Goal: Browse casually: Explore the website without a specific task or goal

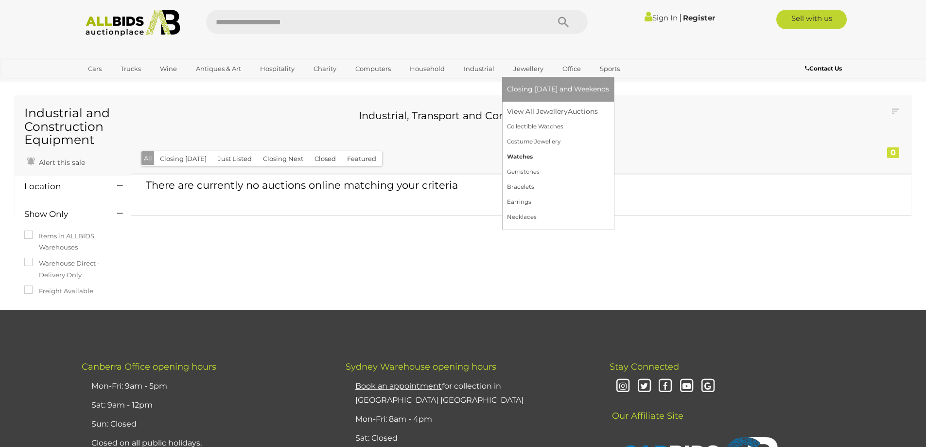
click at [521, 158] on link "Watches" at bounding box center [558, 156] width 102 height 15
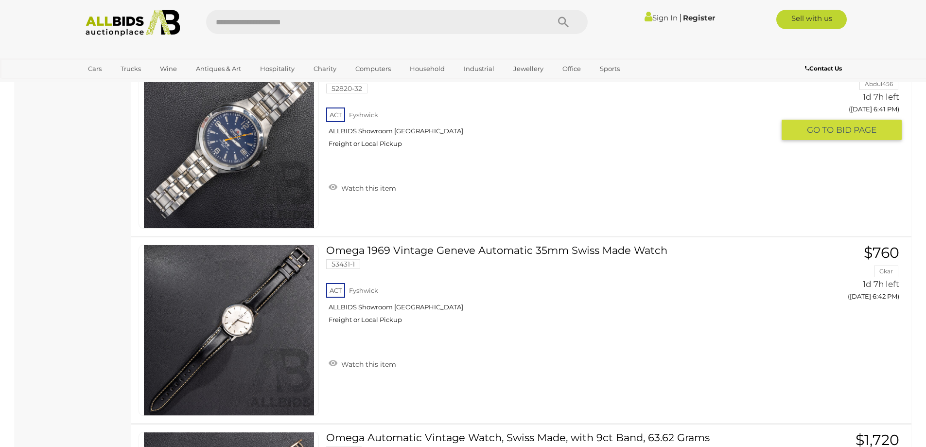
scroll to position [2334, 0]
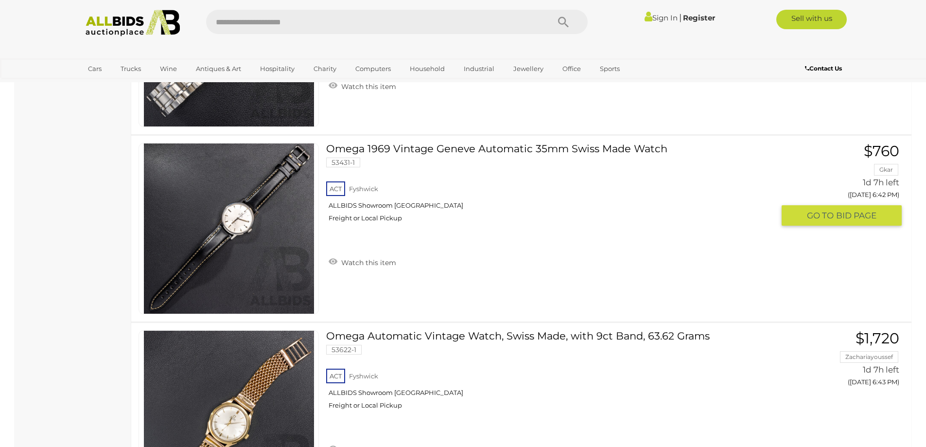
click at [234, 219] on link at bounding box center [229, 228] width 180 height 171
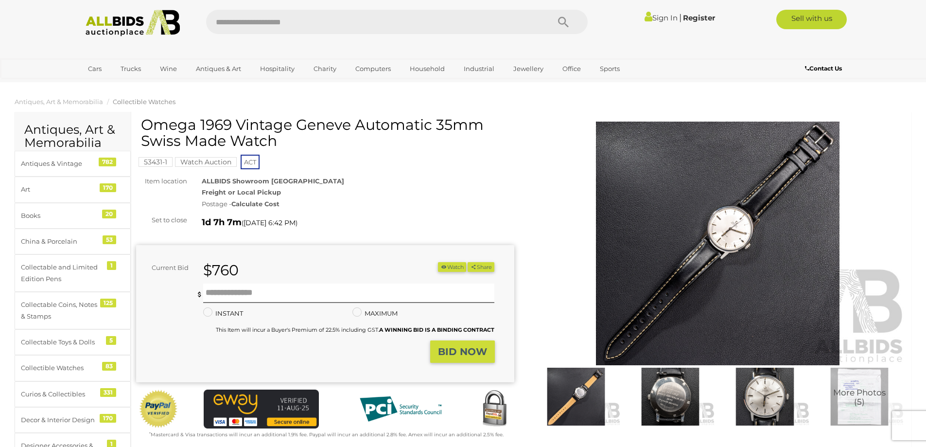
click at [751, 244] on img at bounding box center [718, 244] width 378 height 244
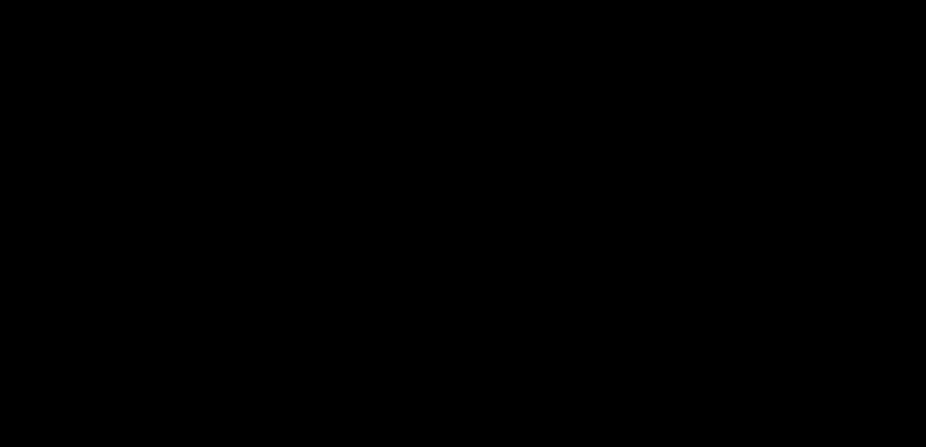
click at [751, 244] on div at bounding box center [463, 197] width 926 height 348
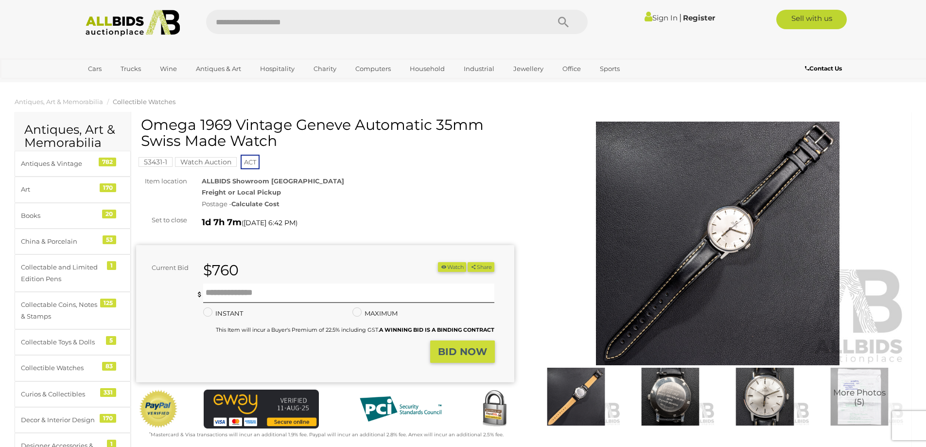
click at [740, 244] on img at bounding box center [718, 244] width 378 height 244
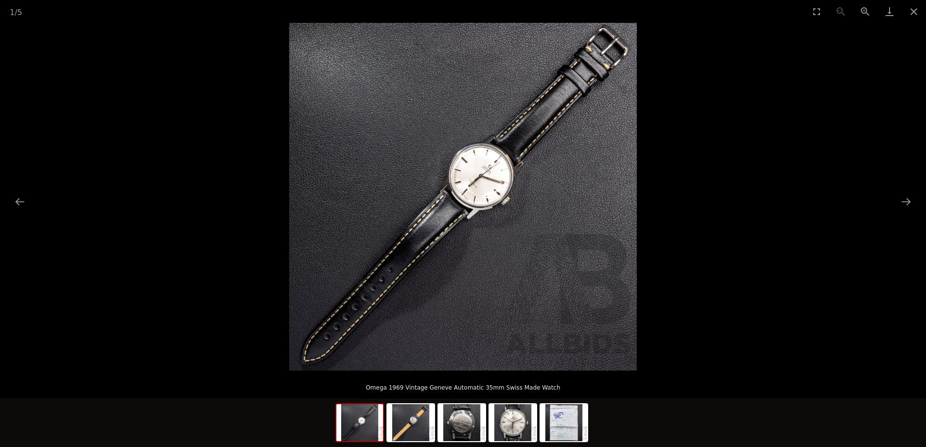
click at [476, 216] on img at bounding box center [463, 197] width 348 height 348
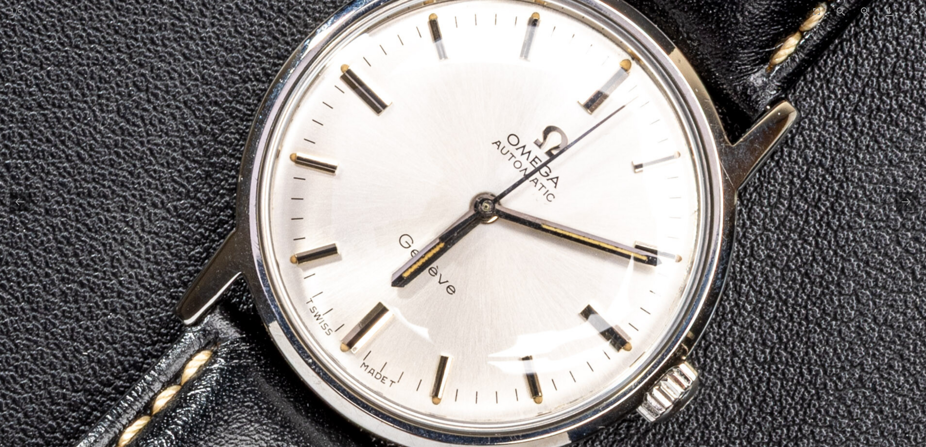
drag, startPoint x: 536, startPoint y: 114, endPoint x: 506, endPoint y: 317, distance: 205.1
click at [506, 317] on img at bounding box center [353, 362] width 2567 height 2567
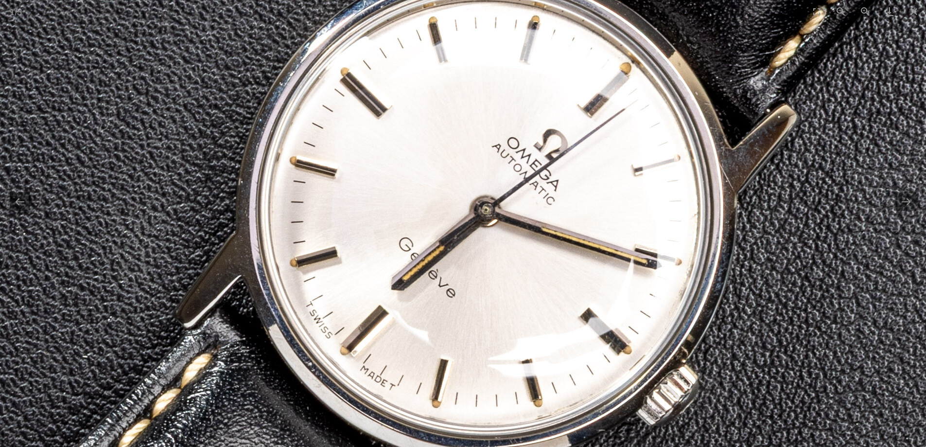
click at [506, 317] on img at bounding box center [353, 365] width 2567 height 2567
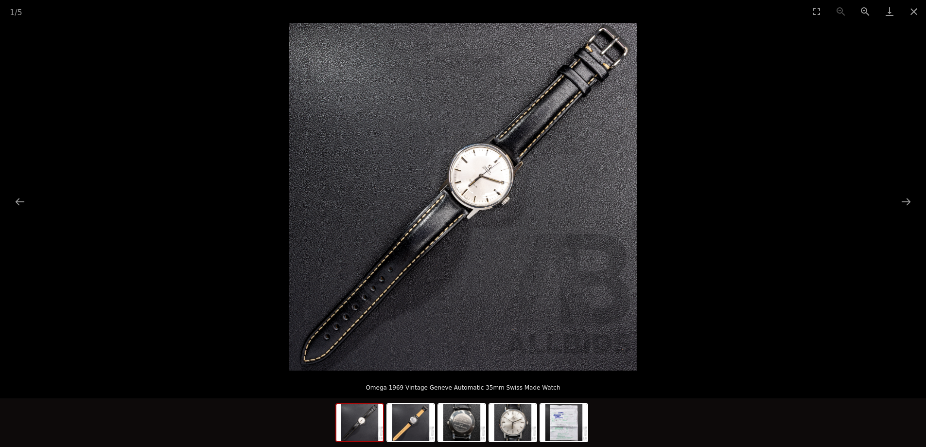
click at [506, 317] on img at bounding box center [463, 197] width 348 height 348
click at [408, 422] on img at bounding box center [411, 422] width 47 height 37
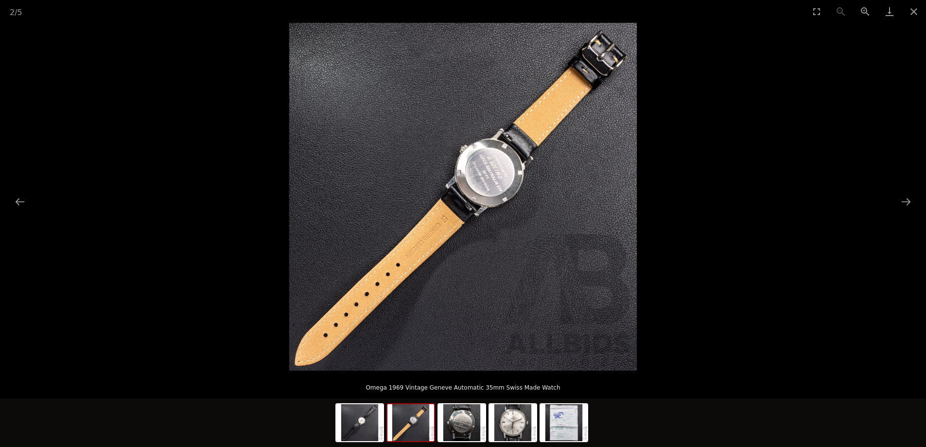
click at [514, 185] on img at bounding box center [463, 197] width 348 height 348
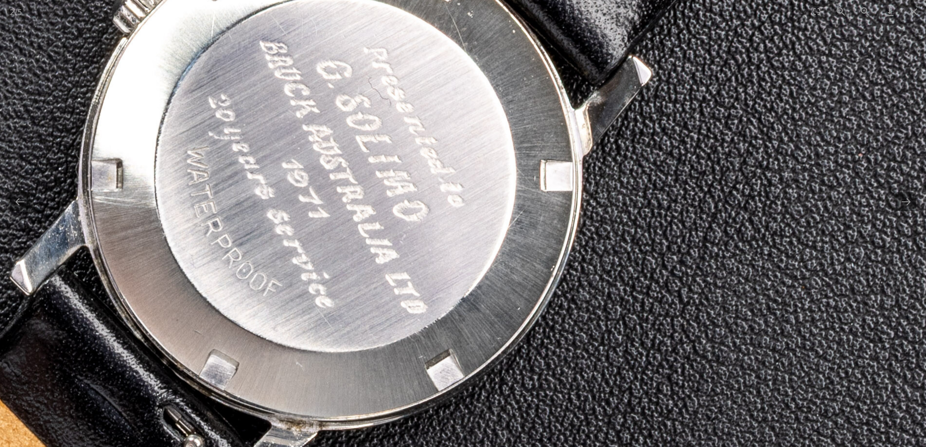
click at [503, 170] on img at bounding box center [139, 354] width 2548 height 2548
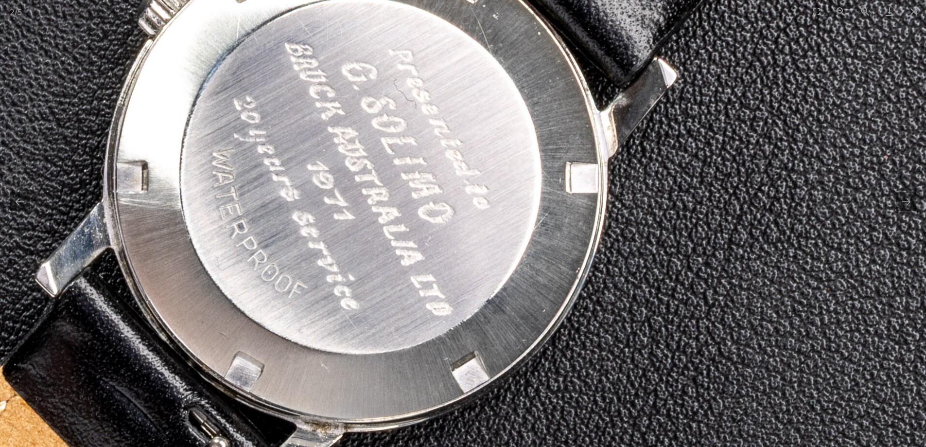
drag, startPoint x: 503, startPoint y: 170, endPoint x: 528, endPoint y: 172, distance: 25.4
click at [528, 172] on img at bounding box center [164, 356] width 2548 height 2548
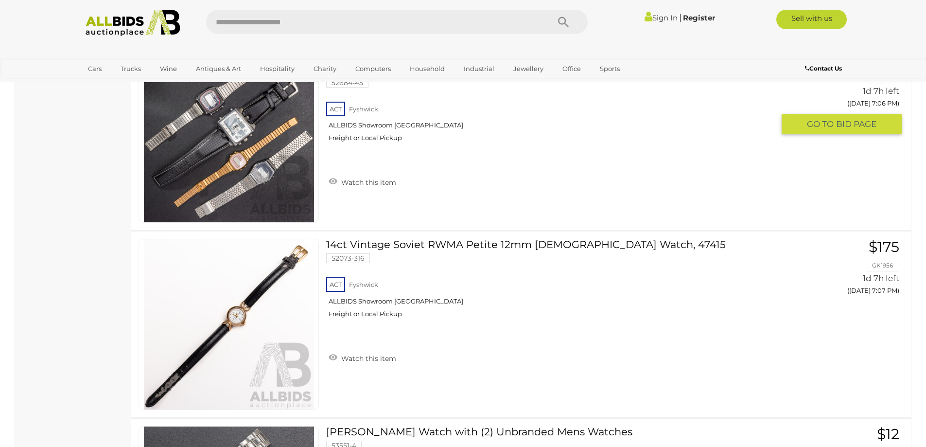
scroll to position [6357, 0]
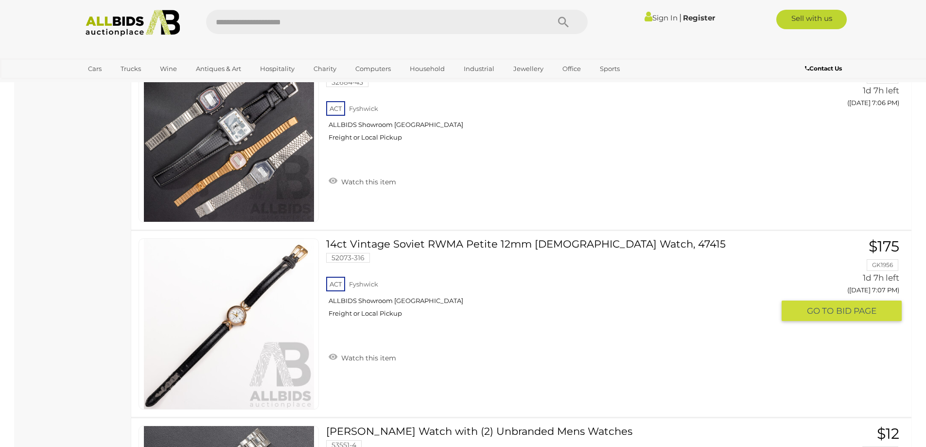
click at [242, 313] on link at bounding box center [229, 323] width 180 height 171
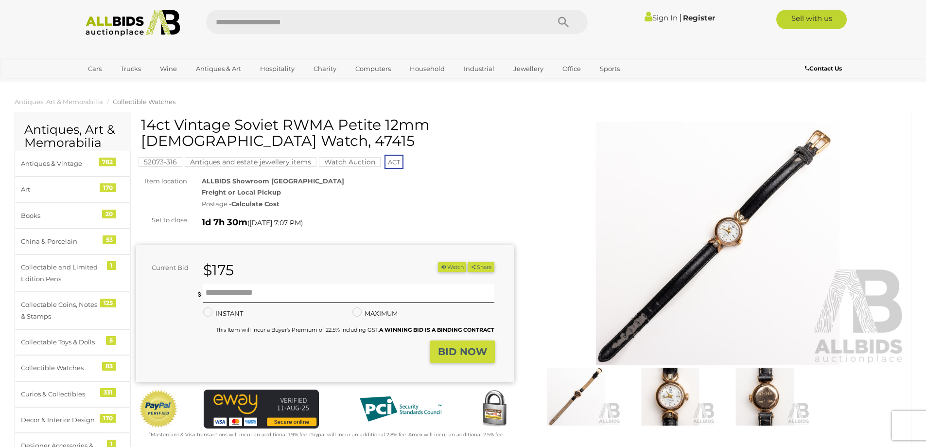
click at [737, 247] on img at bounding box center [718, 244] width 378 height 244
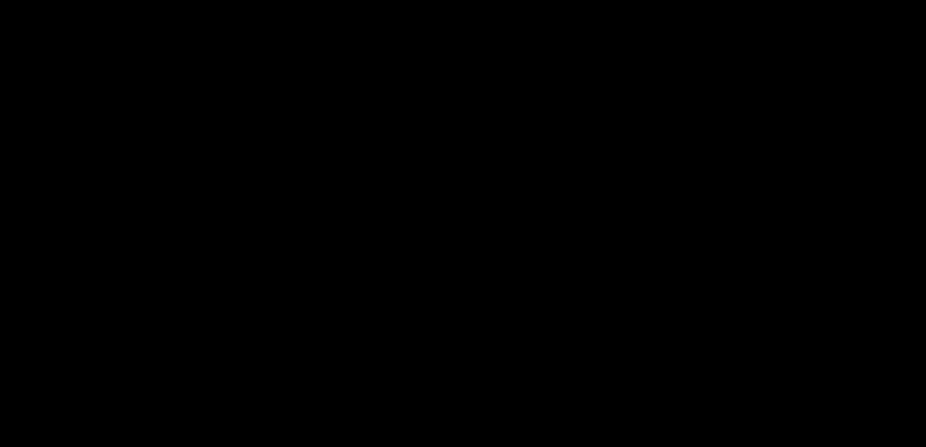
click at [737, 247] on div at bounding box center [463, 197] width 926 height 348
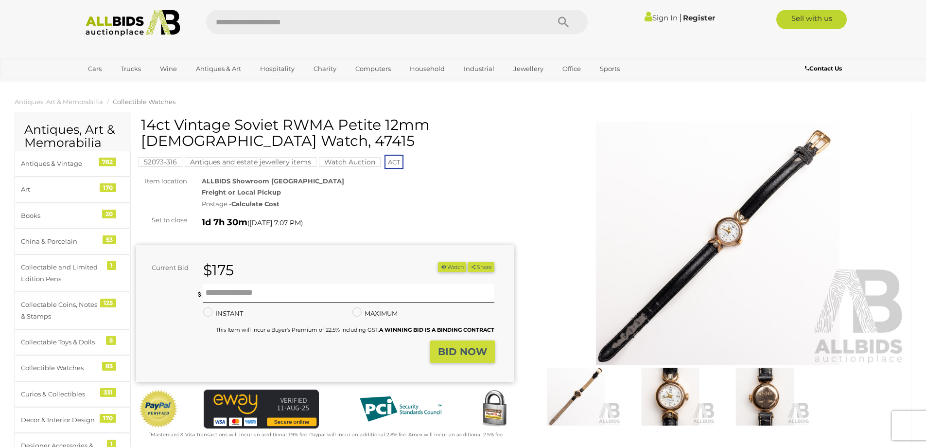
click at [734, 228] on img at bounding box center [718, 244] width 378 height 244
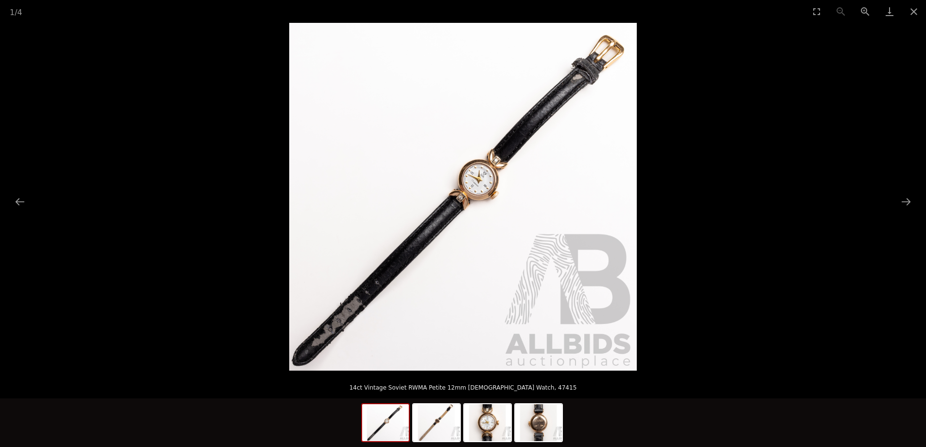
click at [490, 218] on img at bounding box center [463, 197] width 348 height 348
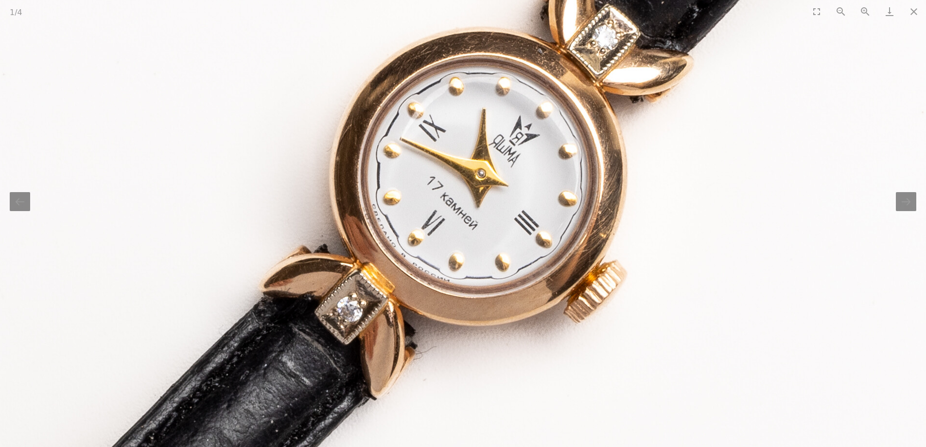
drag, startPoint x: 481, startPoint y: 207, endPoint x: 553, endPoint y: 364, distance: 172.6
click at [553, 364] on img at bounding box center [365, 302] width 2525 height 2525
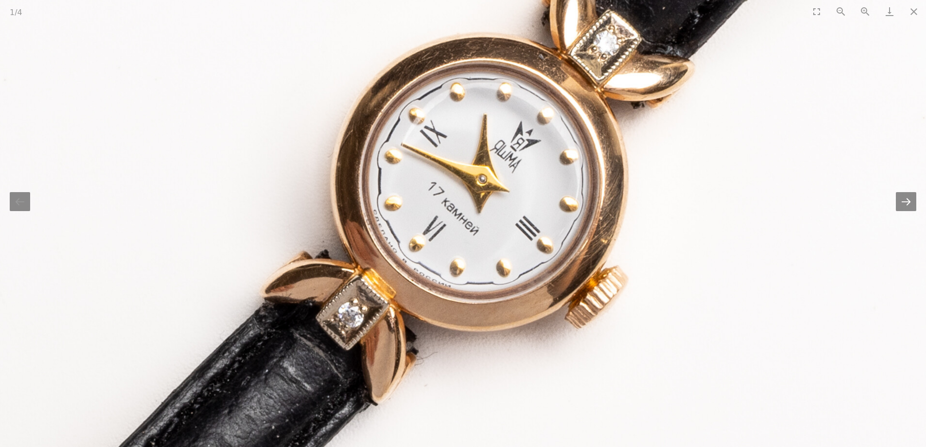
click at [903, 209] on button "Next slide" at bounding box center [906, 201] width 20 height 19
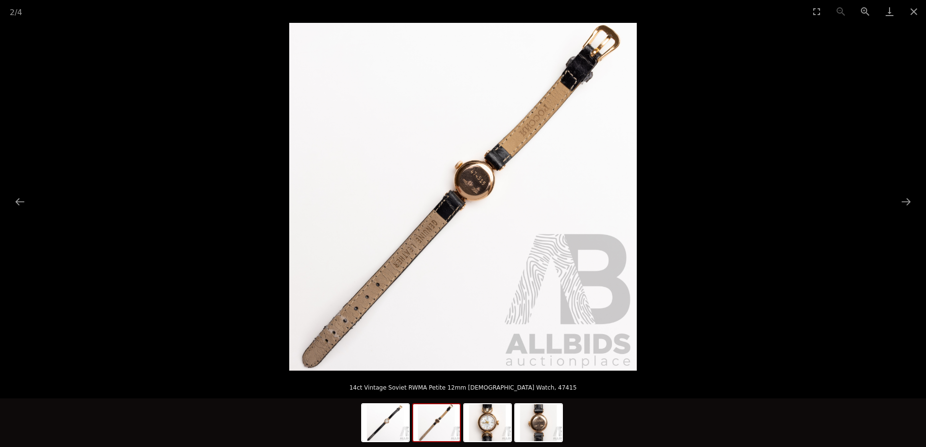
click at [449, 182] on img at bounding box center [463, 197] width 348 height 348
click at [477, 182] on img at bounding box center [463, 197] width 348 height 348
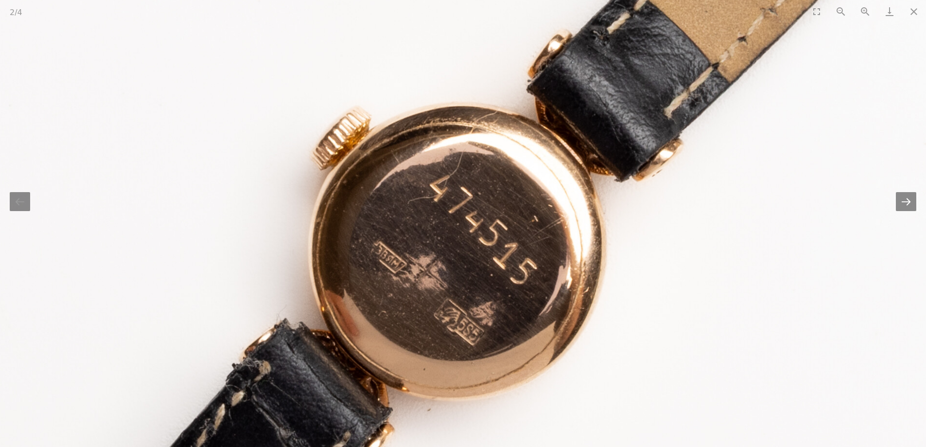
click at [910, 204] on button "Next slide" at bounding box center [906, 201] width 20 height 19
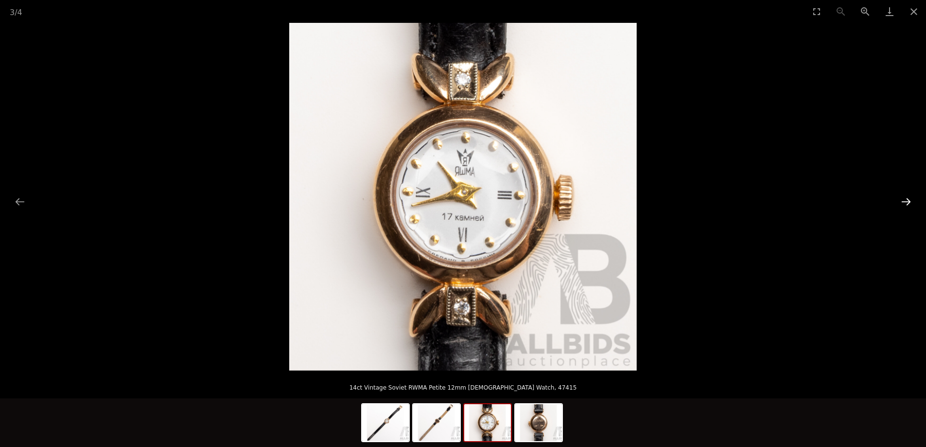
click at [907, 204] on button "Next slide" at bounding box center [906, 201] width 20 height 19
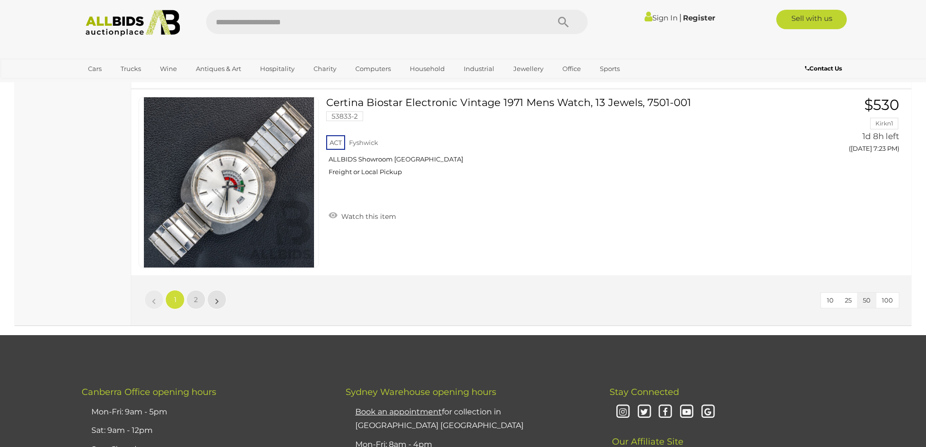
scroll to position [9308, 0]
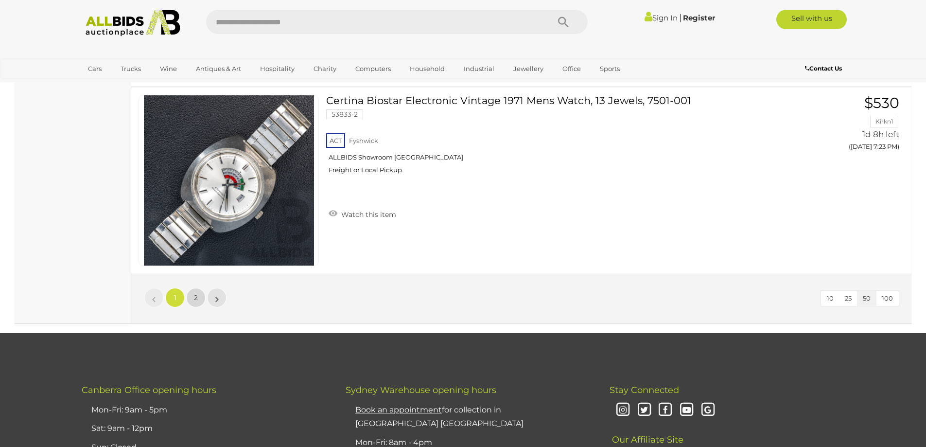
click at [198, 296] on link "2" at bounding box center [195, 297] width 19 height 19
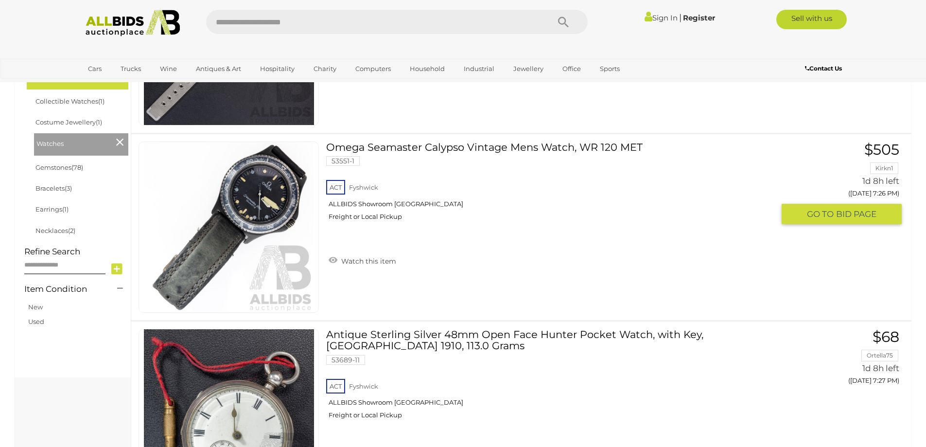
scroll to position [270, 0]
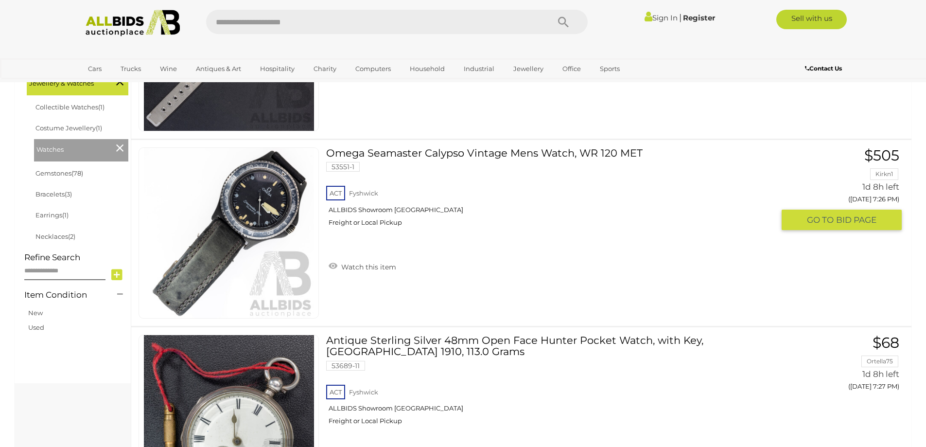
click at [267, 187] on link at bounding box center [229, 232] width 180 height 171
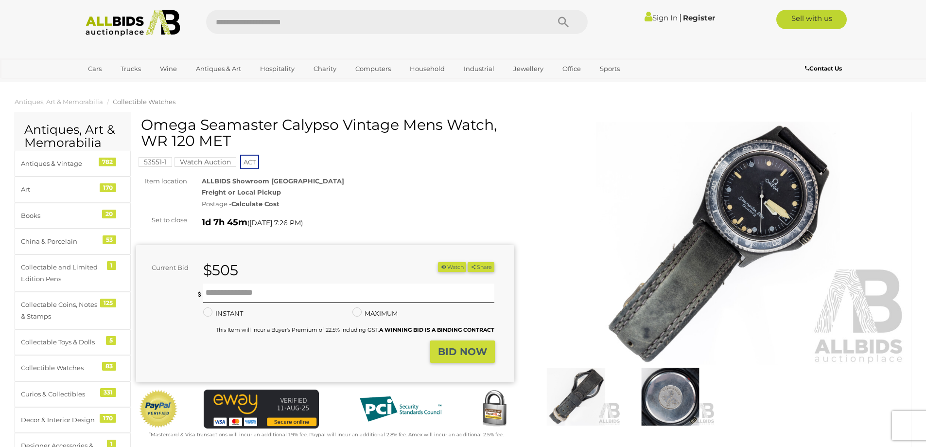
click at [752, 203] on img at bounding box center [718, 244] width 378 height 244
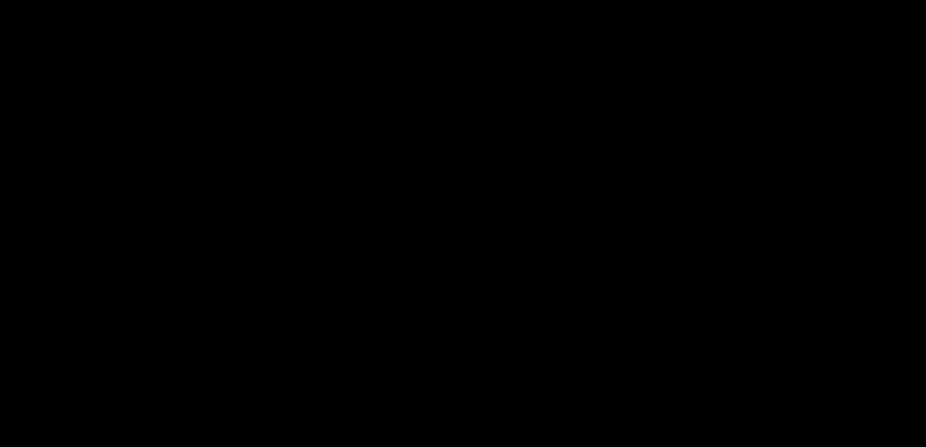
click at [752, 203] on div at bounding box center [463, 197] width 926 height 348
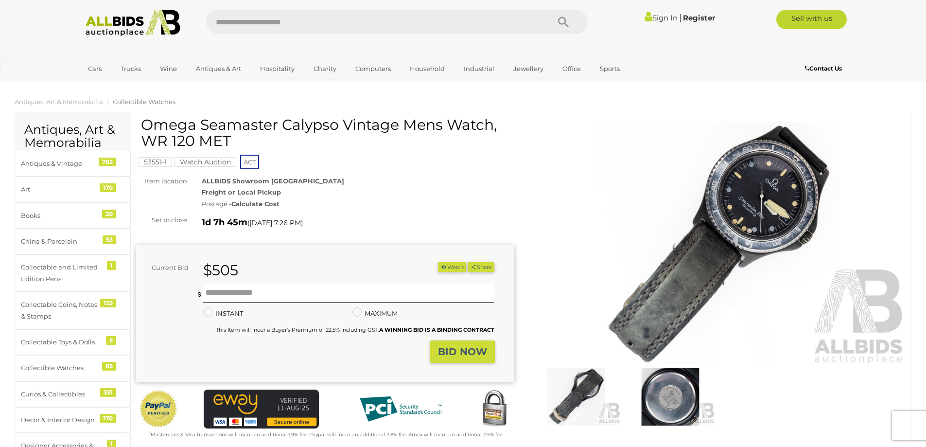
click at [752, 203] on img at bounding box center [718, 244] width 378 height 244
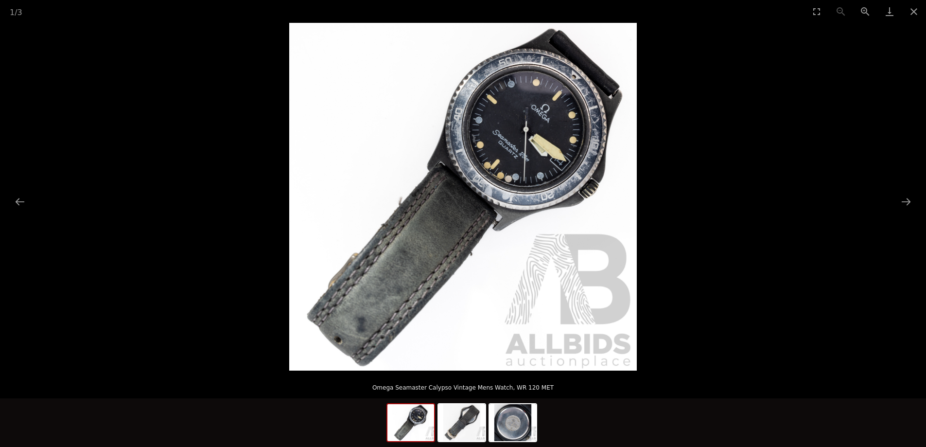
click at [588, 220] on img at bounding box center [463, 197] width 348 height 348
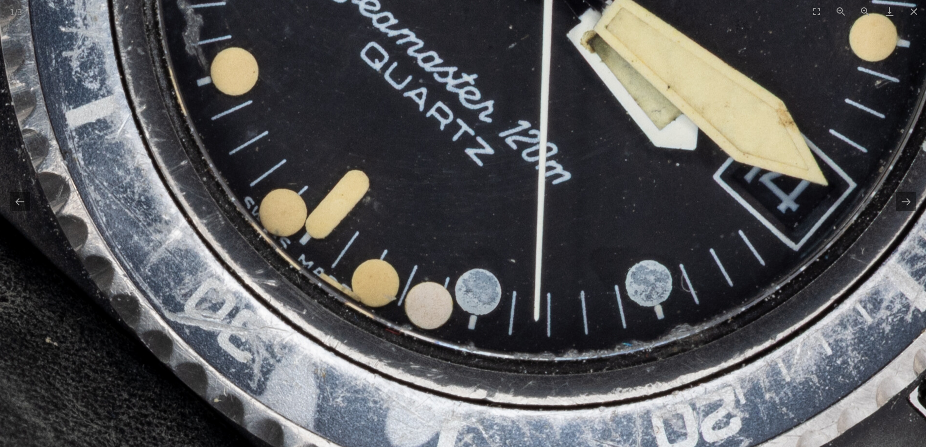
drag, startPoint x: 402, startPoint y: 177, endPoint x: 789, endPoint y: 466, distance: 482.5
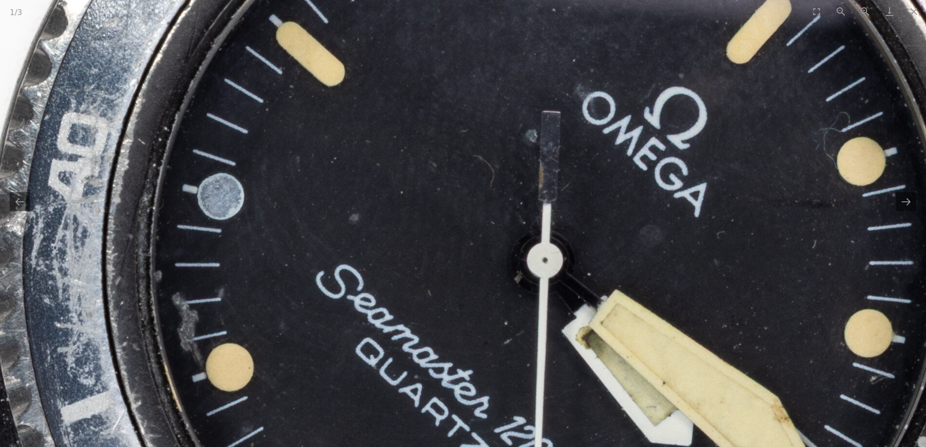
drag, startPoint x: 630, startPoint y: 157, endPoint x: 568, endPoint y: 432, distance: 282.5
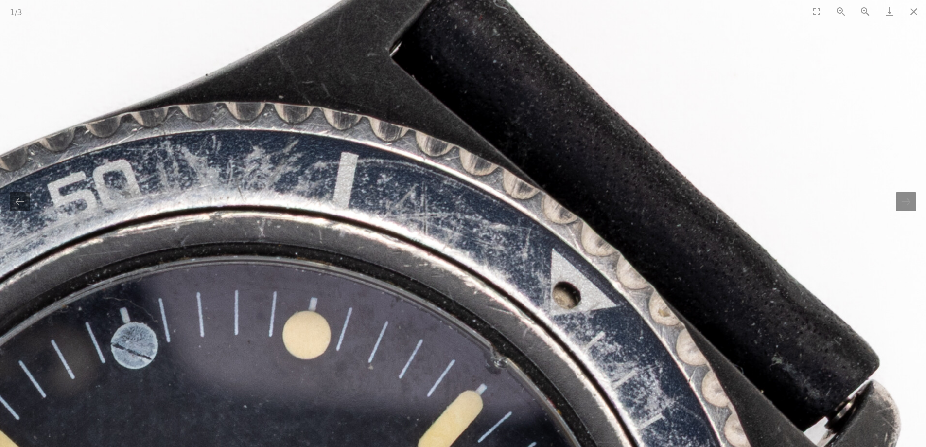
drag, startPoint x: 618, startPoint y: 120, endPoint x: 310, endPoint y: 407, distance: 420.4
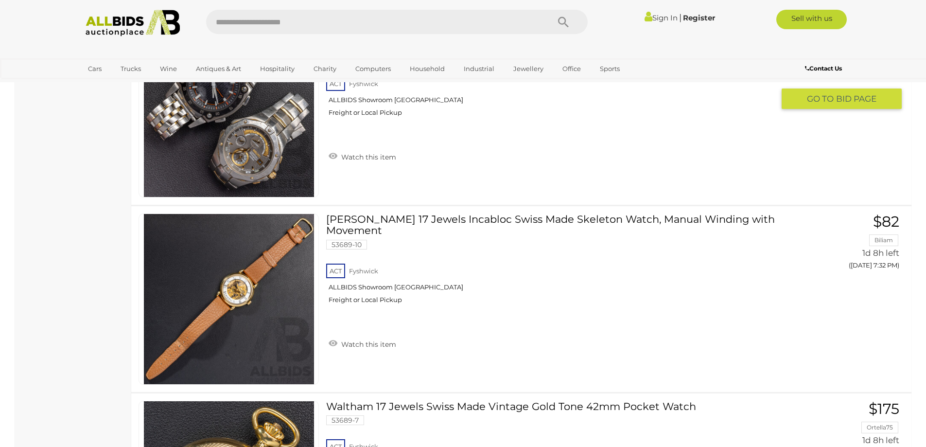
scroll to position [1332, 0]
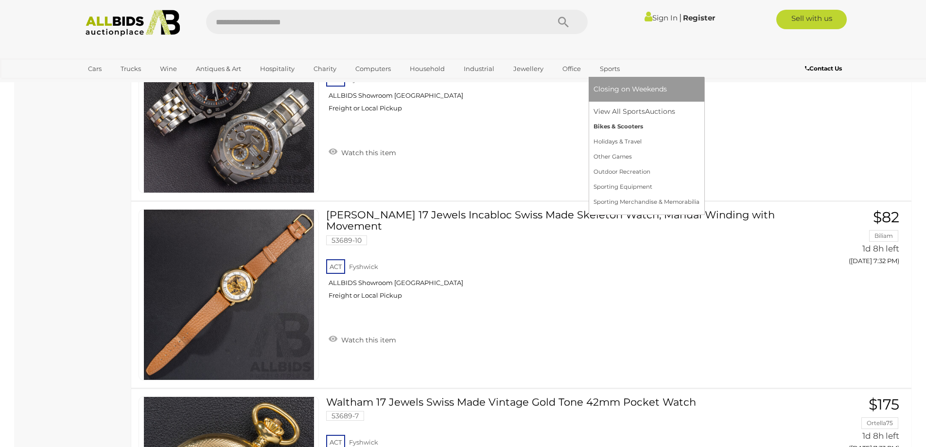
click at [608, 126] on link "Bikes & Scooters" at bounding box center [647, 126] width 106 height 15
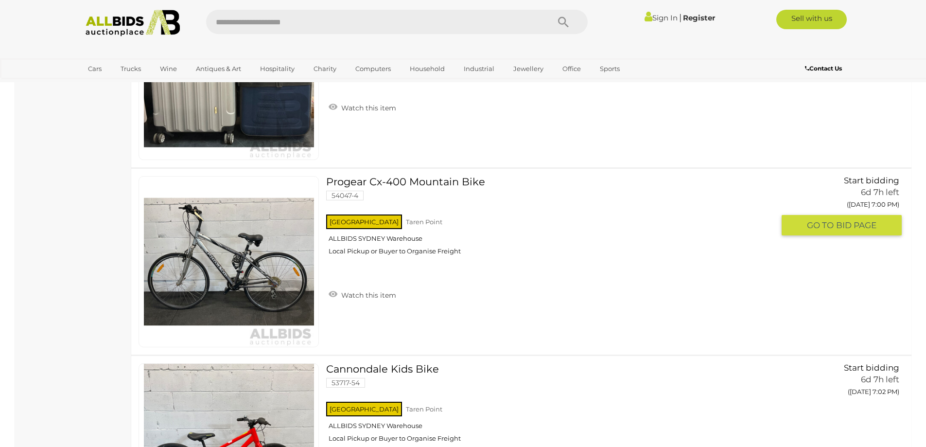
scroll to position [1216, 0]
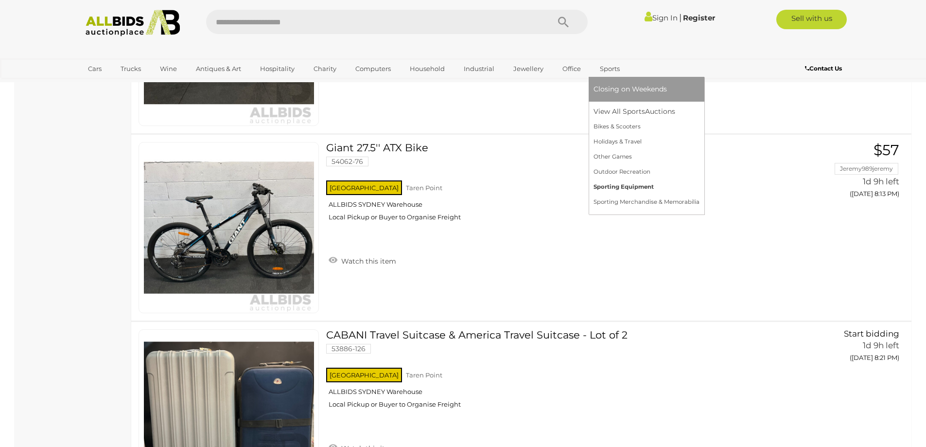
click at [609, 186] on link "Sporting Equipment" at bounding box center [647, 186] width 106 height 15
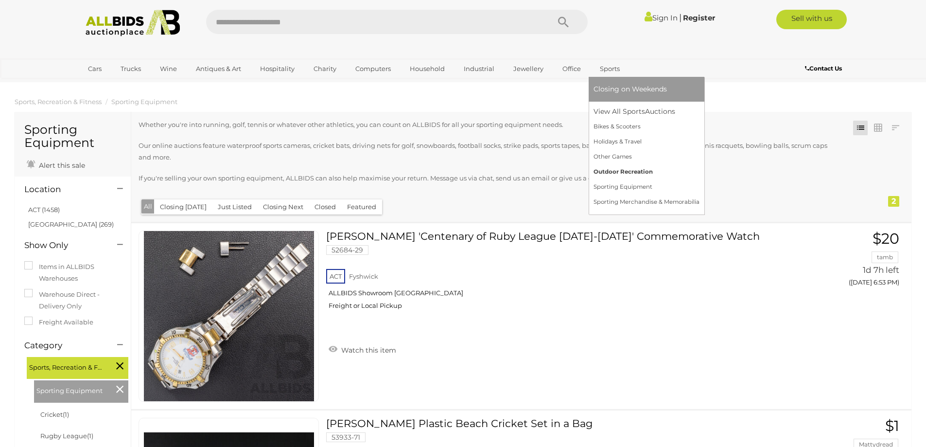
click at [616, 171] on link "Outdoor Recreation" at bounding box center [647, 171] width 106 height 15
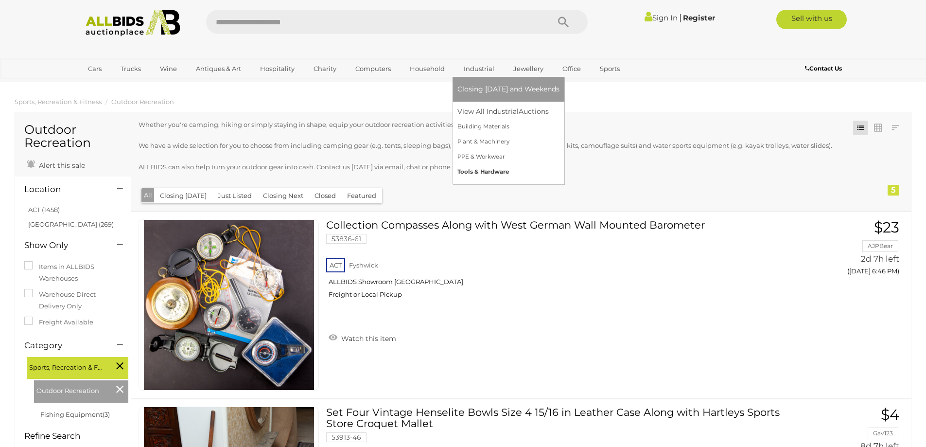
click at [479, 173] on link "Tools & Hardware" at bounding box center [509, 171] width 102 height 15
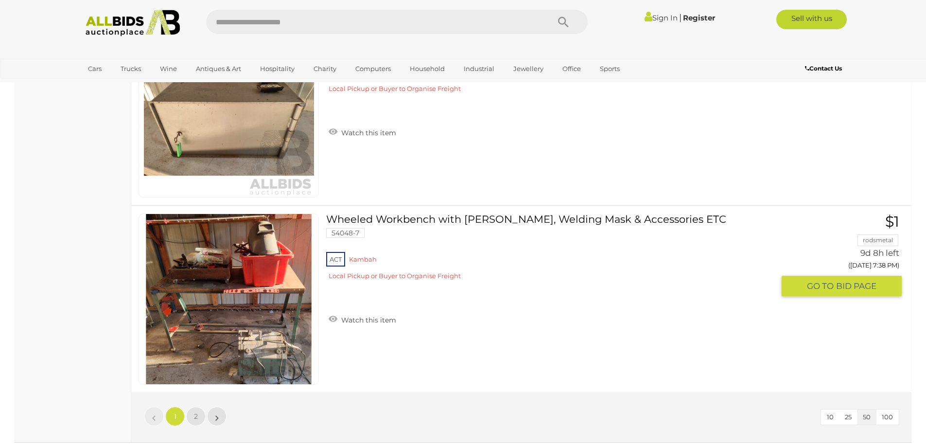
scroll to position [9336, 0]
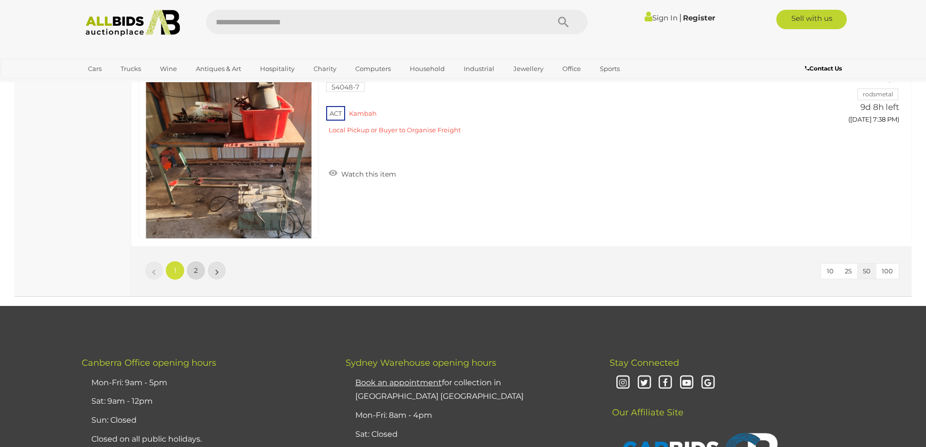
click at [200, 267] on link "2" at bounding box center [195, 270] width 19 height 19
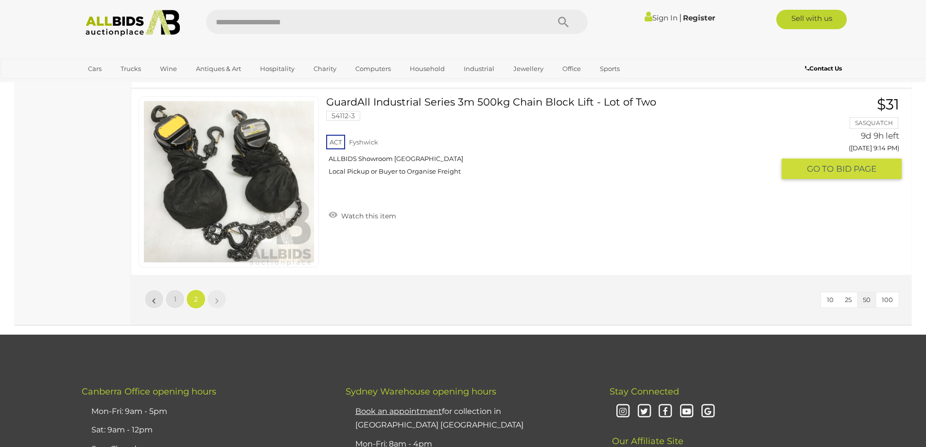
scroll to position [5424, 0]
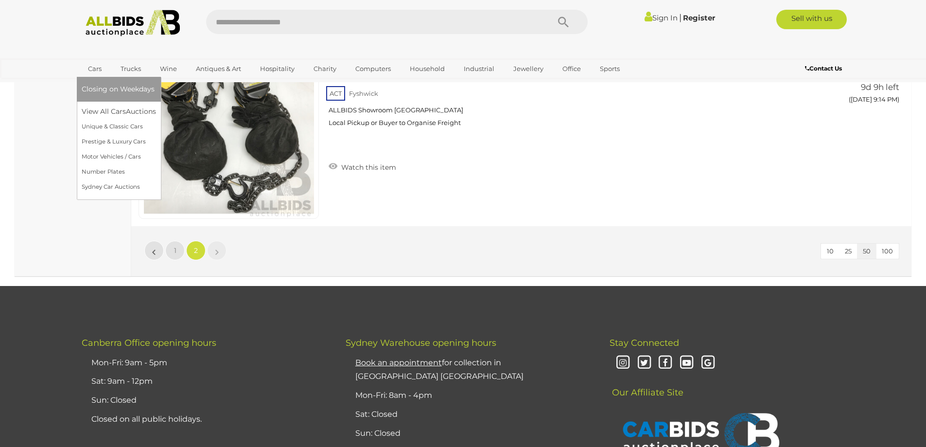
click at [95, 69] on link "Cars" at bounding box center [95, 69] width 26 height 16
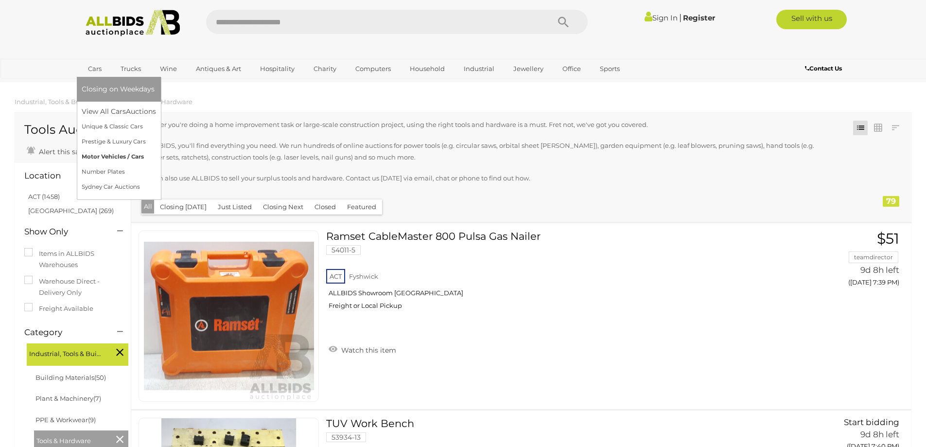
click at [95, 154] on link "Motor Vehicles / Cars" at bounding box center [119, 156] width 74 height 15
